Goal: Transaction & Acquisition: Purchase product/service

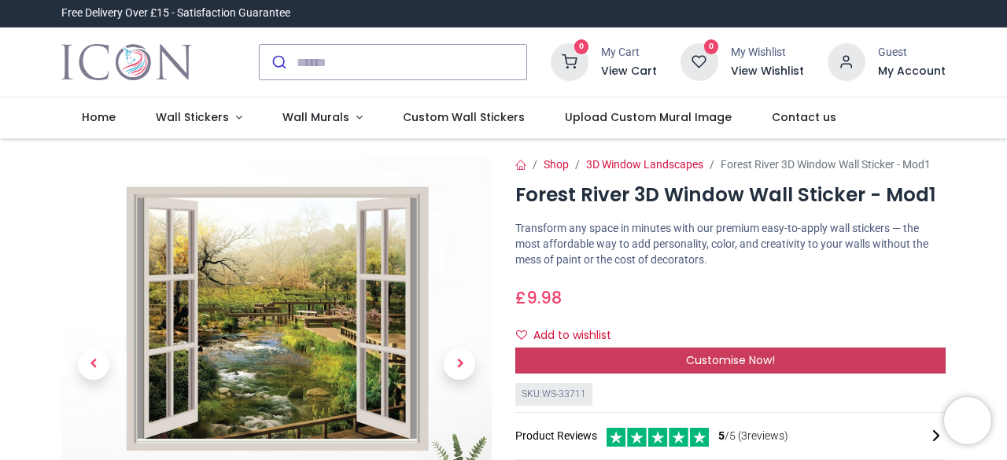
click at [720, 360] on span "Customise Now!" at bounding box center [730, 361] width 89 height 16
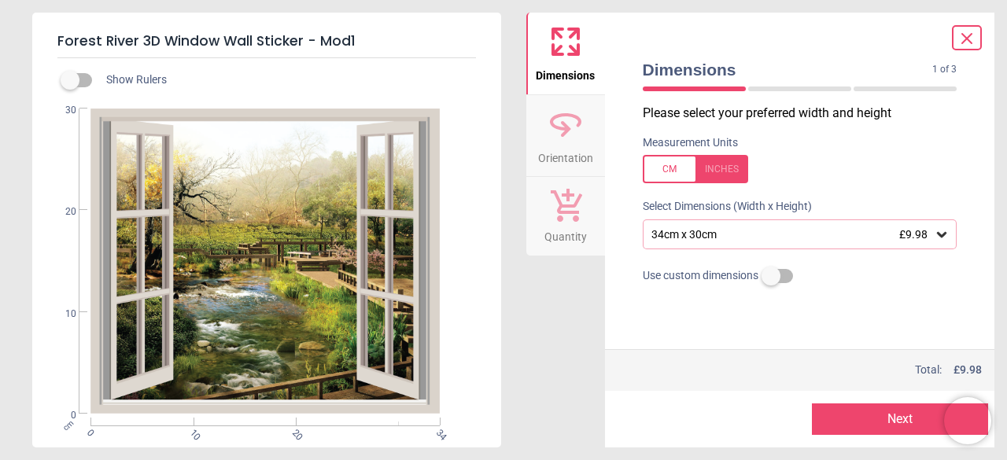
click at [814, 231] on div "34cm x 30cm £9.98" at bounding box center [792, 234] width 285 height 13
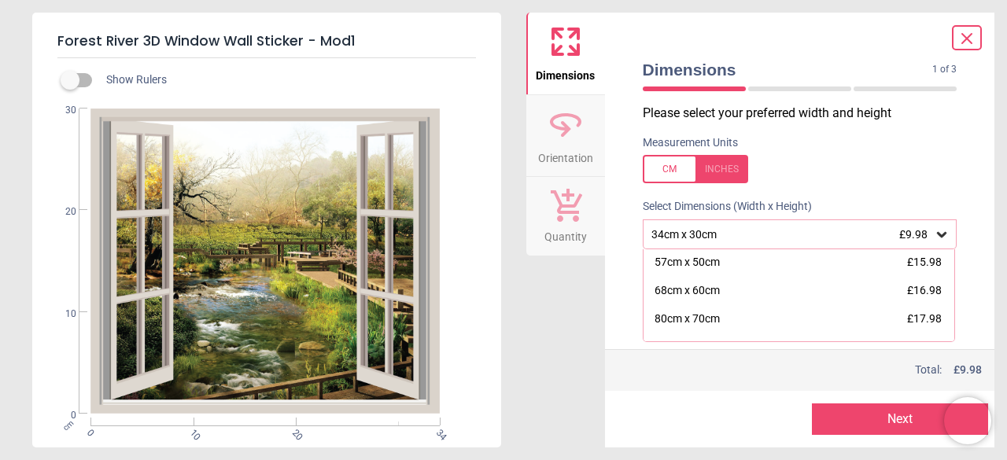
scroll to position [64, 0]
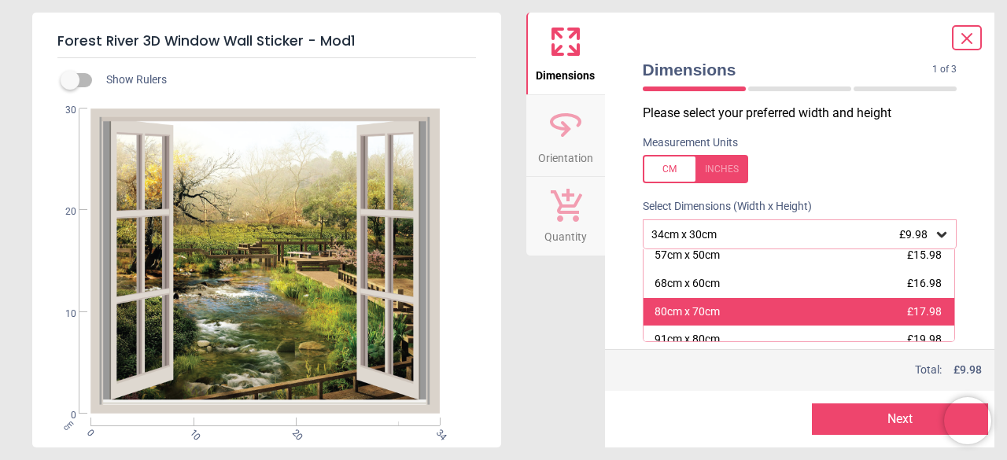
click at [771, 320] on div "80cm x 70cm £17.98" at bounding box center [800, 312] width 312 height 28
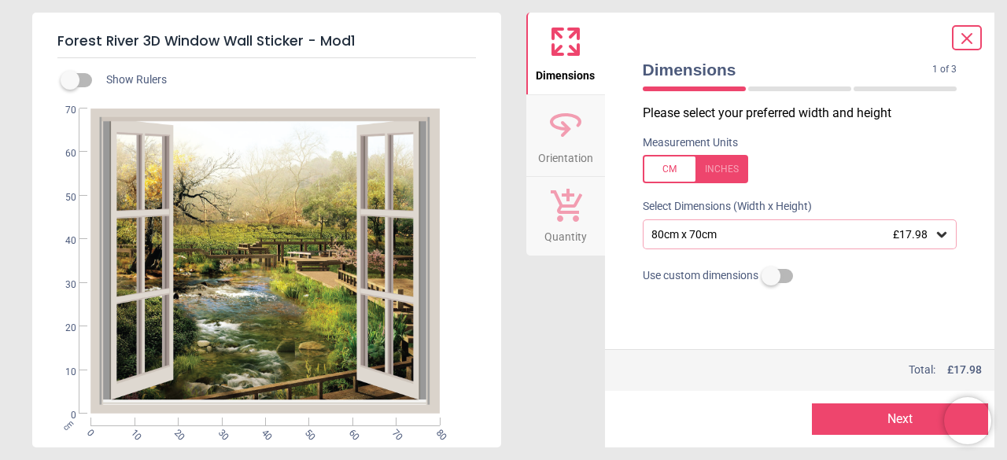
click at [771, 276] on label at bounding box center [771, 276] width 0 height 0
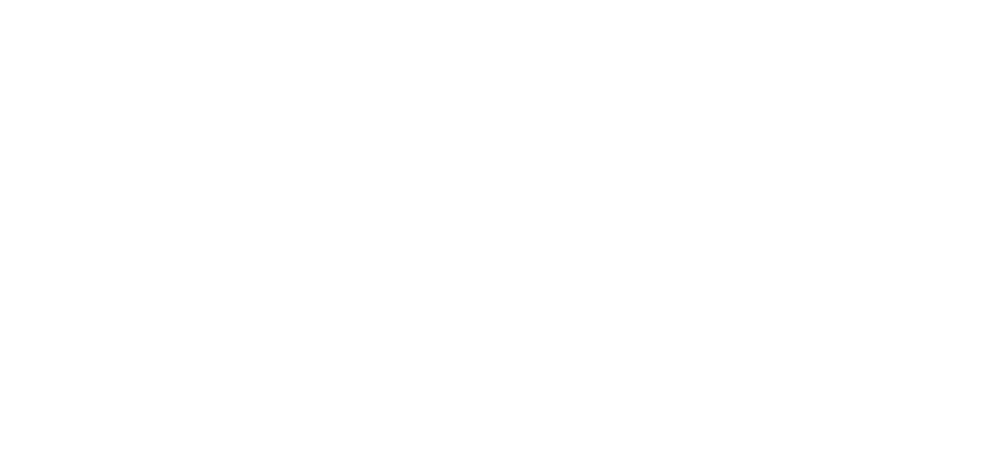
scroll to position [52, 0]
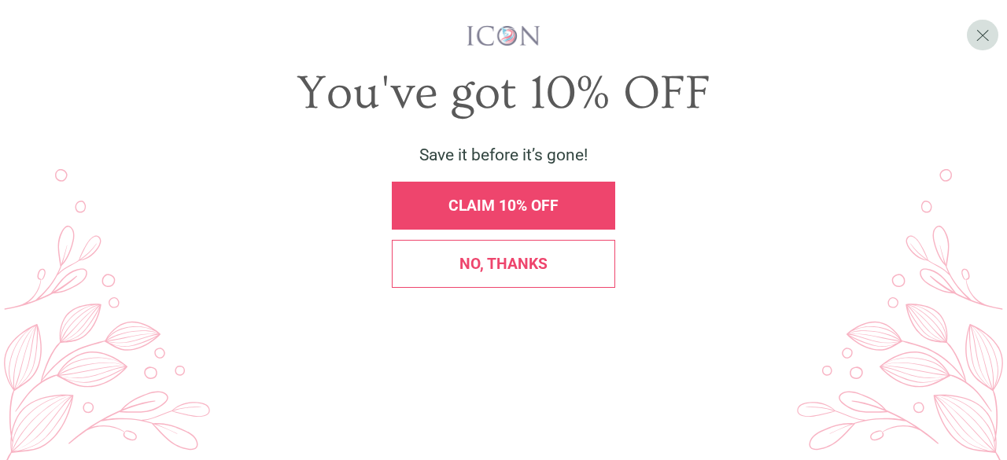
click at [564, 213] on div "CLAIM 10% OFF" at bounding box center [503, 205] width 201 height 15
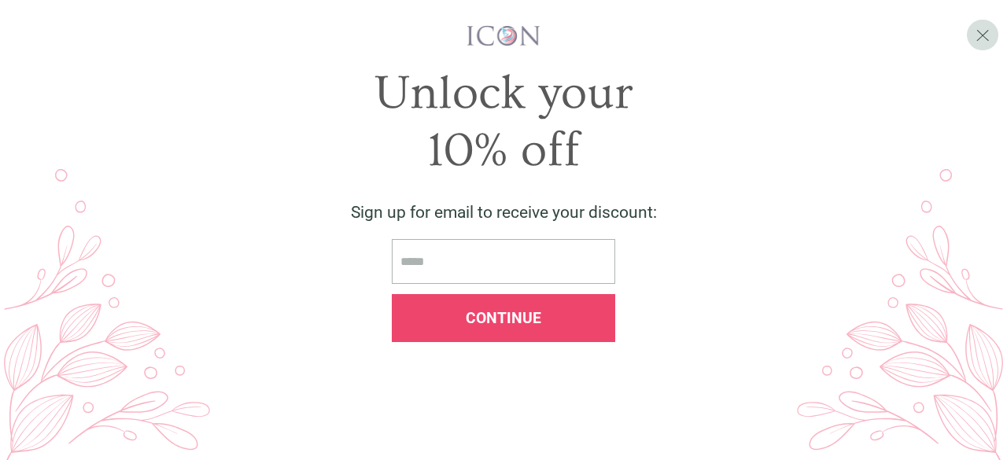
click at [531, 284] on input "email" at bounding box center [504, 261] width 224 height 45
type input "**********"
click at [535, 327] on span "Continue" at bounding box center [504, 318] width 76 height 18
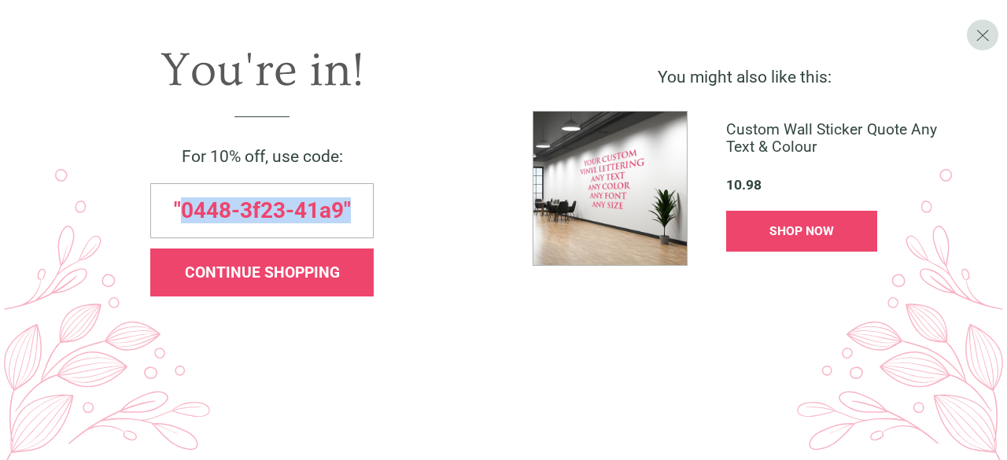
drag, startPoint x: 352, startPoint y: 276, endPoint x: 179, endPoint y: 267, distance: 172.6
click at [179, 238] on div ""0448-3f23-41a9"" at bounding box center [262, 210] width 224 height 55
copy span "0448-3f23-41a9""
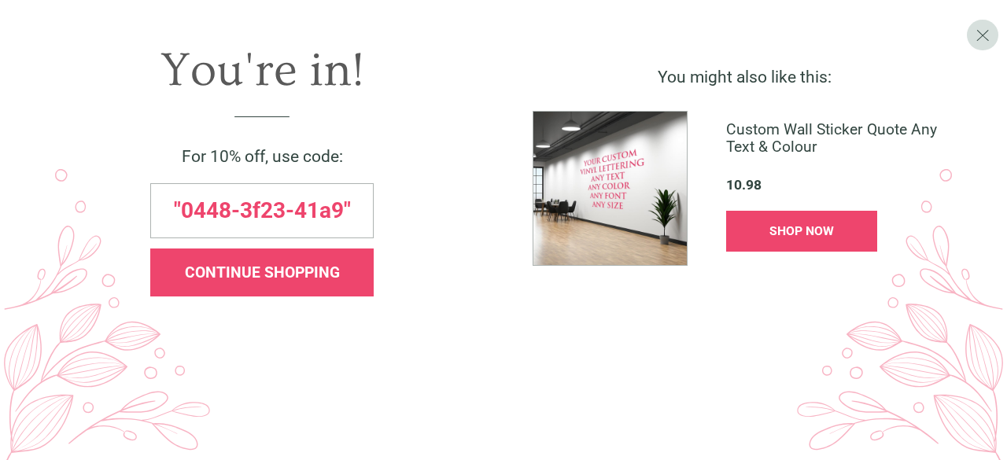
click at [280, 297] on div "CONTINUE SHOPPING" at bounding box center [262, 273] width 224 height 48
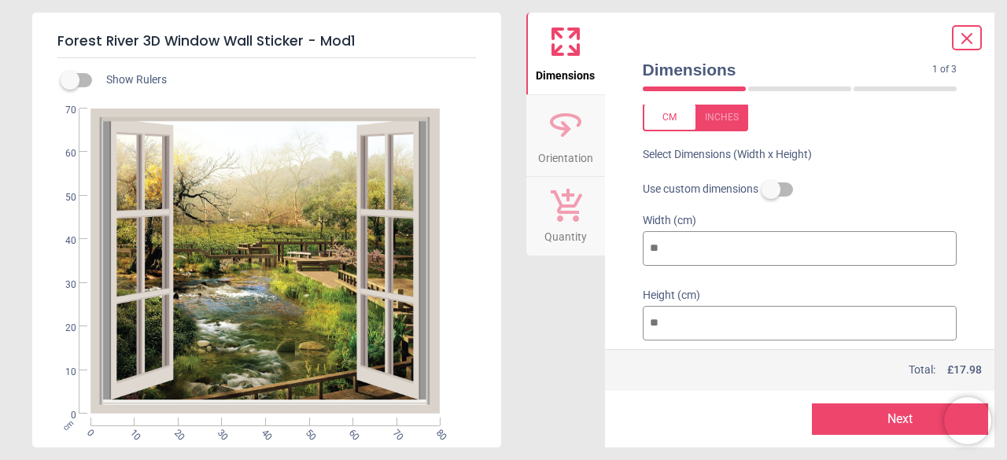
scroll to position [93, 0]
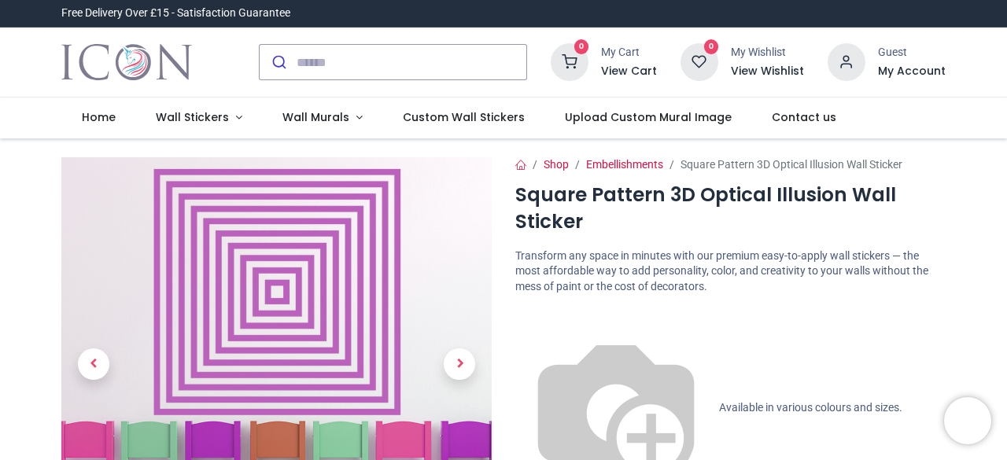
click at [1007, 72] on div "Login • Register Home Wall Stickers Wall Murals (" at bounding box center [503, 230] width 1007 height 460
click at [433, 118] on span "Custom Wall Stickers" at bounding box center [464, 117] width 122 height 16
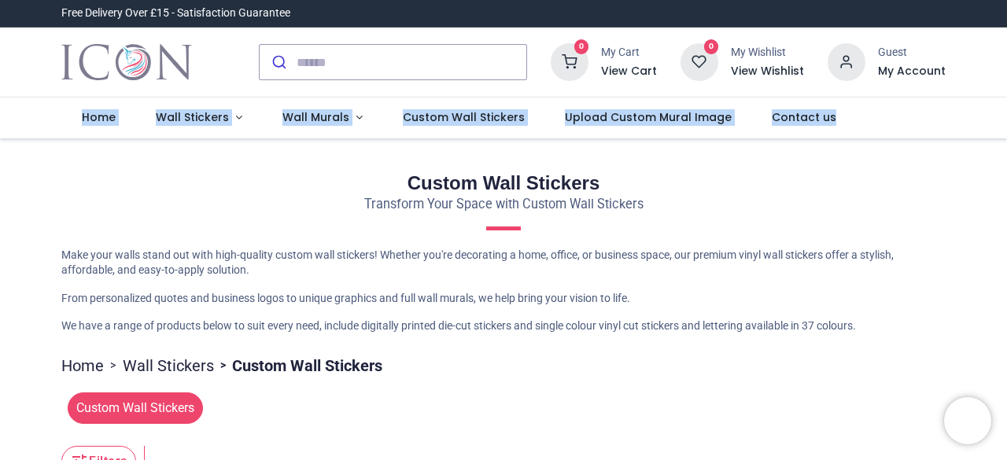
drag, startPoint x: 1004, startPoint y: 87, endPoint x: 1007, endPoint y: 157, distance: 70.1
click at [1007, 157] on div "Login • Register Home Wall Stickers" at bounding box center [503, 230] width 1007 height 460
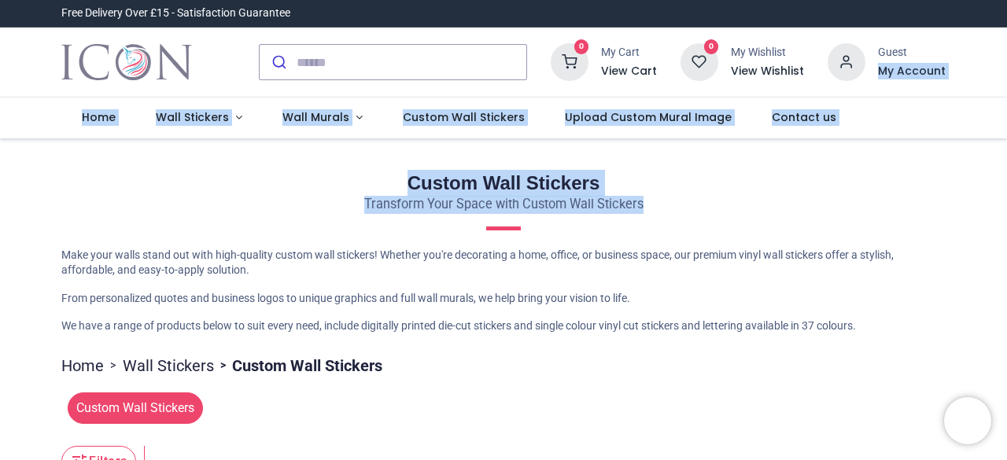
drag, startPoint x: 1004, startPoint y: 56, endPoint x: 1007, endPoint y: 231, distance: 175.5
click at [1007, 231] on div "Login • Register Home Wall Stickers" at bounding box center [503, 230] width 1007 height 460
